Goal: Navigation & Orientation: Find specific page/section

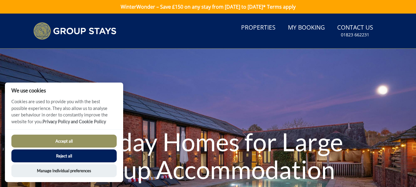
drag, startPoint x: 417, startPoint y: 16, endPoint x: 419, endPoint y: 7, distance: 9.9
click at [267, 28] on link "Properties" at bounding box center [257, 28] width 39 height 14
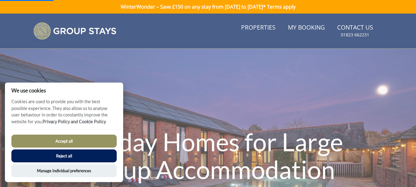
click at [59, 141] on button "Accept all" at bounding box center [63, 140] width 105 height 13
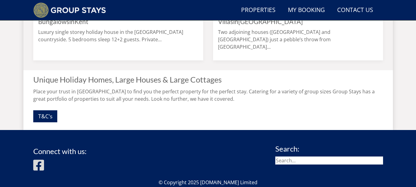
scroll to position [616, 0]
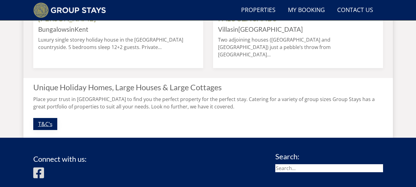
click at [48, 124] on link "T&C's" at bounding box center [45, 124] width 24 height 12
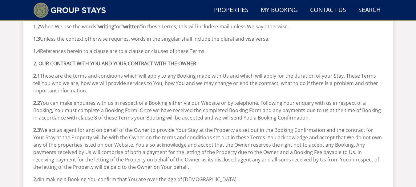
scroll to position [698, 0]
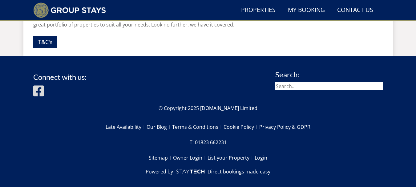
scroll to position [616, 0]
